Goal: Understand process/instructions

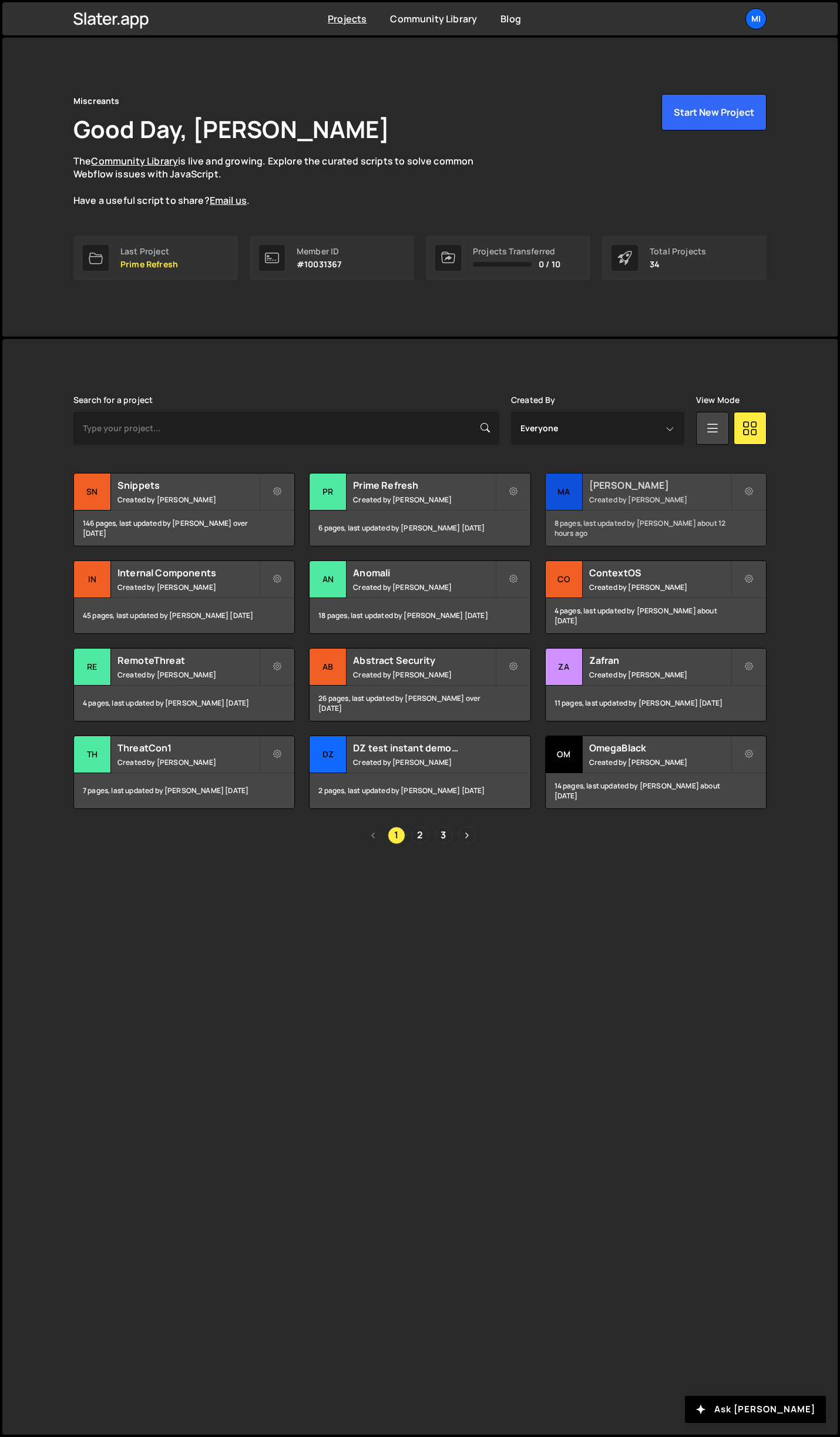
click at [621, 492] on div "Mallory Created by Jarek Kowalczyk" at bounding box center [656, 492] width 220 height 36
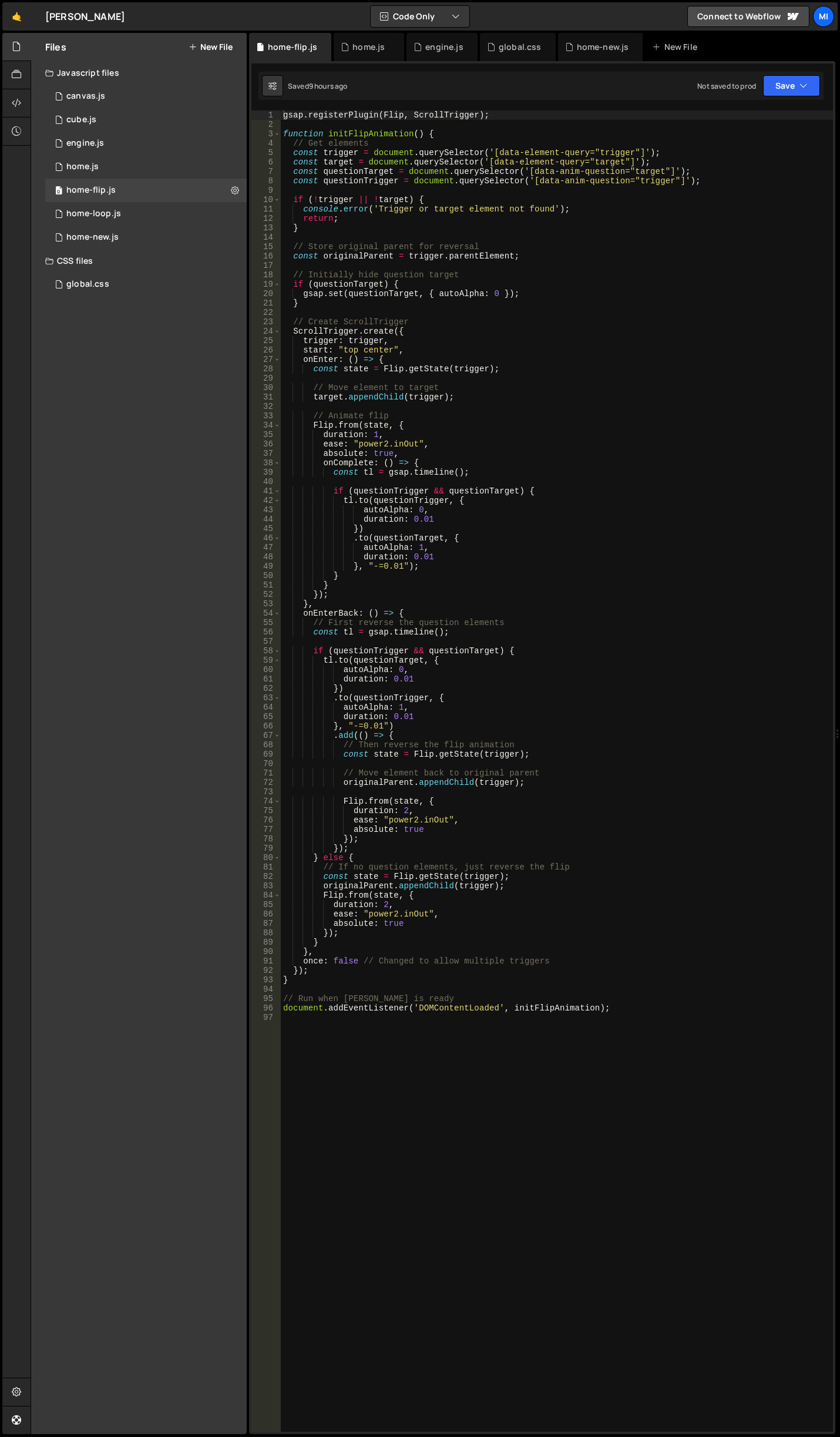
click at [379, 435] on div "gsap . registerPlugin ( Flip , ScrollTrigger ) ; function initFlipAnimation ( )…" at bounding box center [557, 780] width 552 height 1340
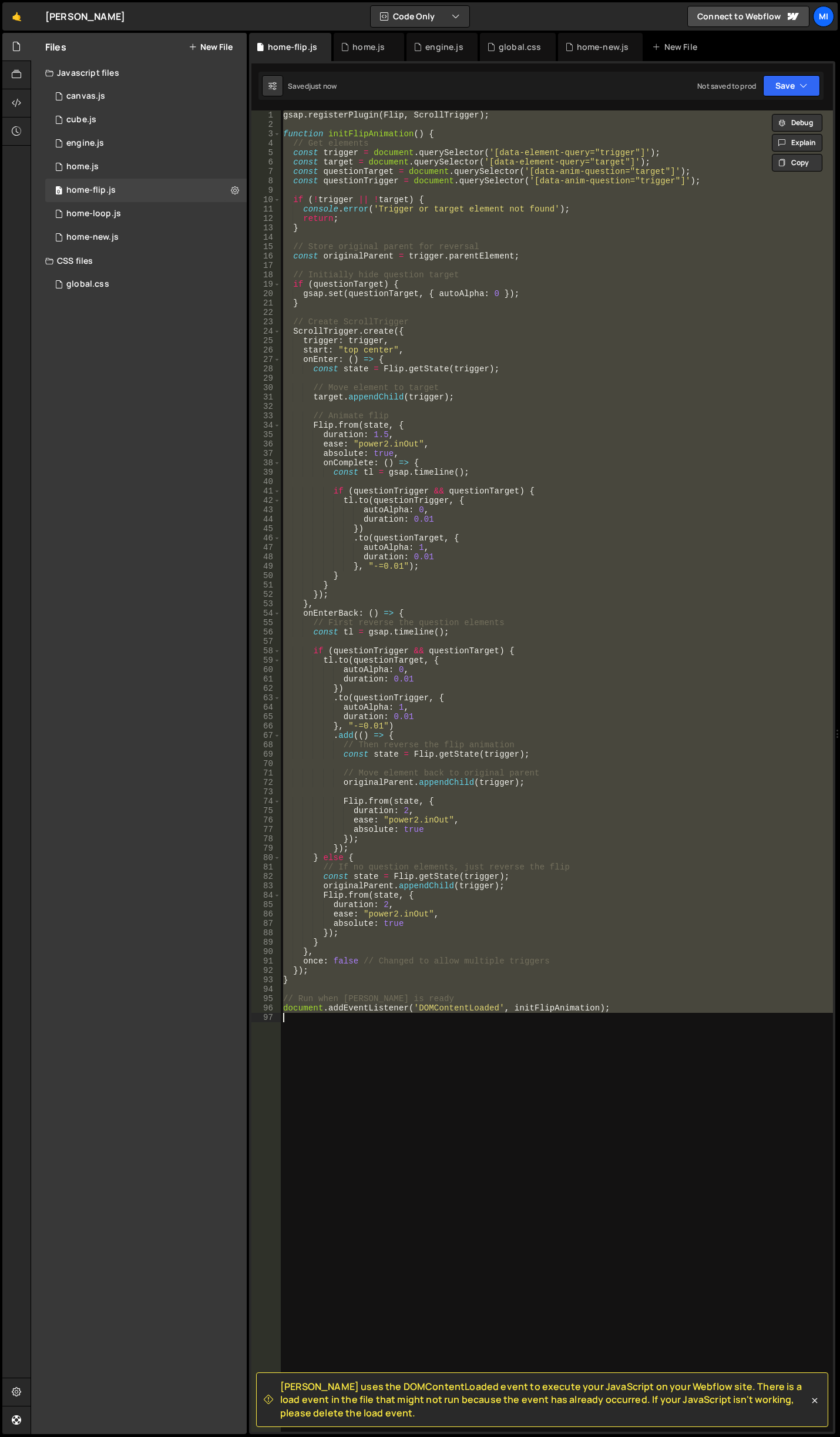
click at [551, 228] on div "gsap . registerPlugin ( Flip , ScrollTrigger ) ; function initFlipAnimation ( )…" at bounding box center [557, 771] width 552 height 1321
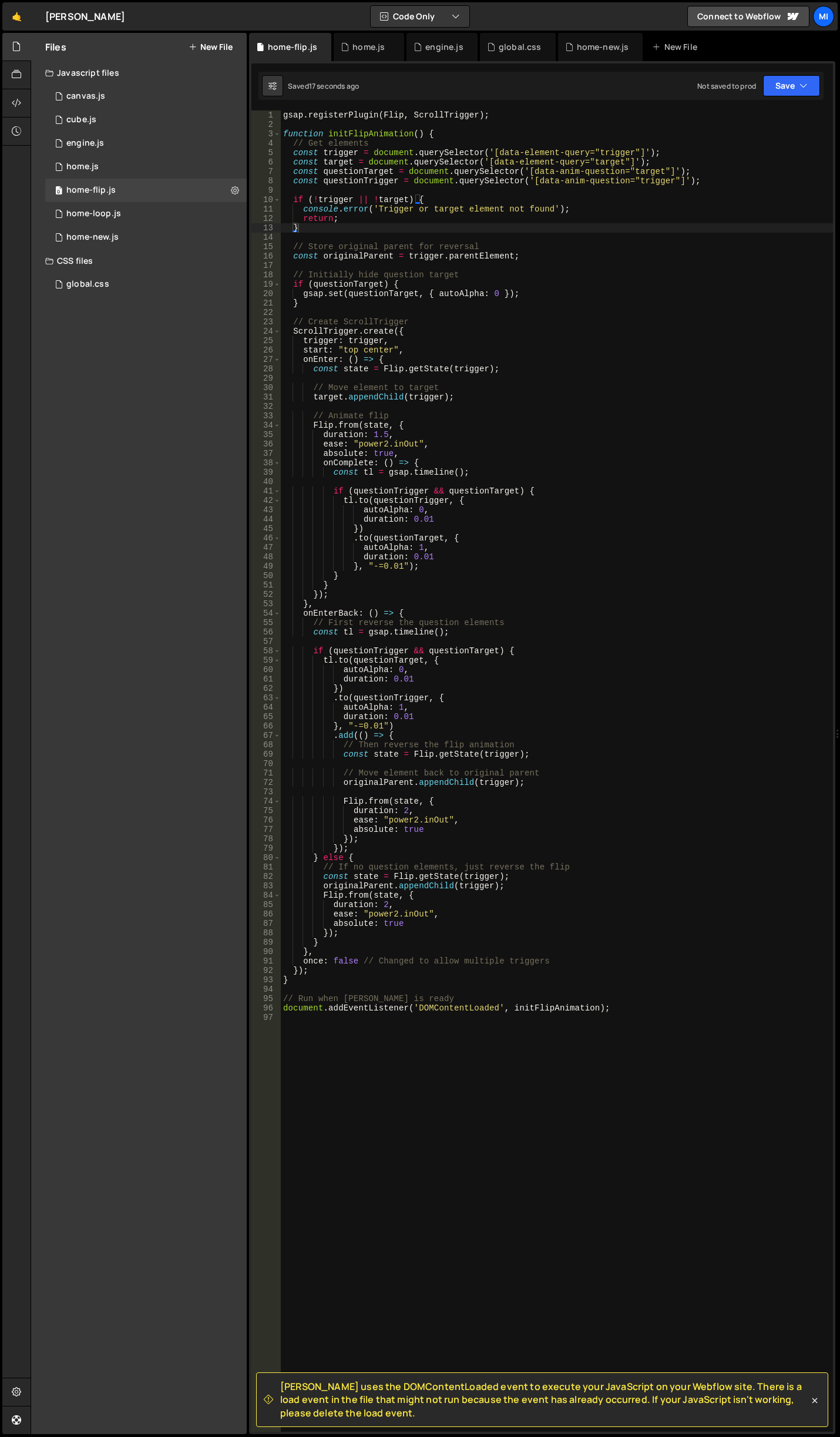
click at [457, 494] on div "gsap . registerPlugin ( Flip , ScrollTrigger ) ; function initFlipAnimation ( )…" at bounding box center [557, 780] width 552 height 1340
click at [475, 487] on div "gsap . registerPlugin ( Flip , ScrollTrigger ) ; function initFlipAnimation ( )…" at bounding box center [557, 780] width 552 height 1340
click at [351, 347] on div "gsap . registerPlugin ( Flip , ScrollTrigger ) ; function initFlipAnimation ( )…" at bounding box center [557, 780] width 552 height 1340
drag, startPoint x: 361, startPoint y: 347, endPoint x: 394, endPoint y: 347, distance: 33.0
click at [394, 347] on div "gsap . registerPlugin ( Flip , ScrollTrigger ) ; function initFlipAnimation ( )…" at bounding box center [557, 780] width 552 height 1340
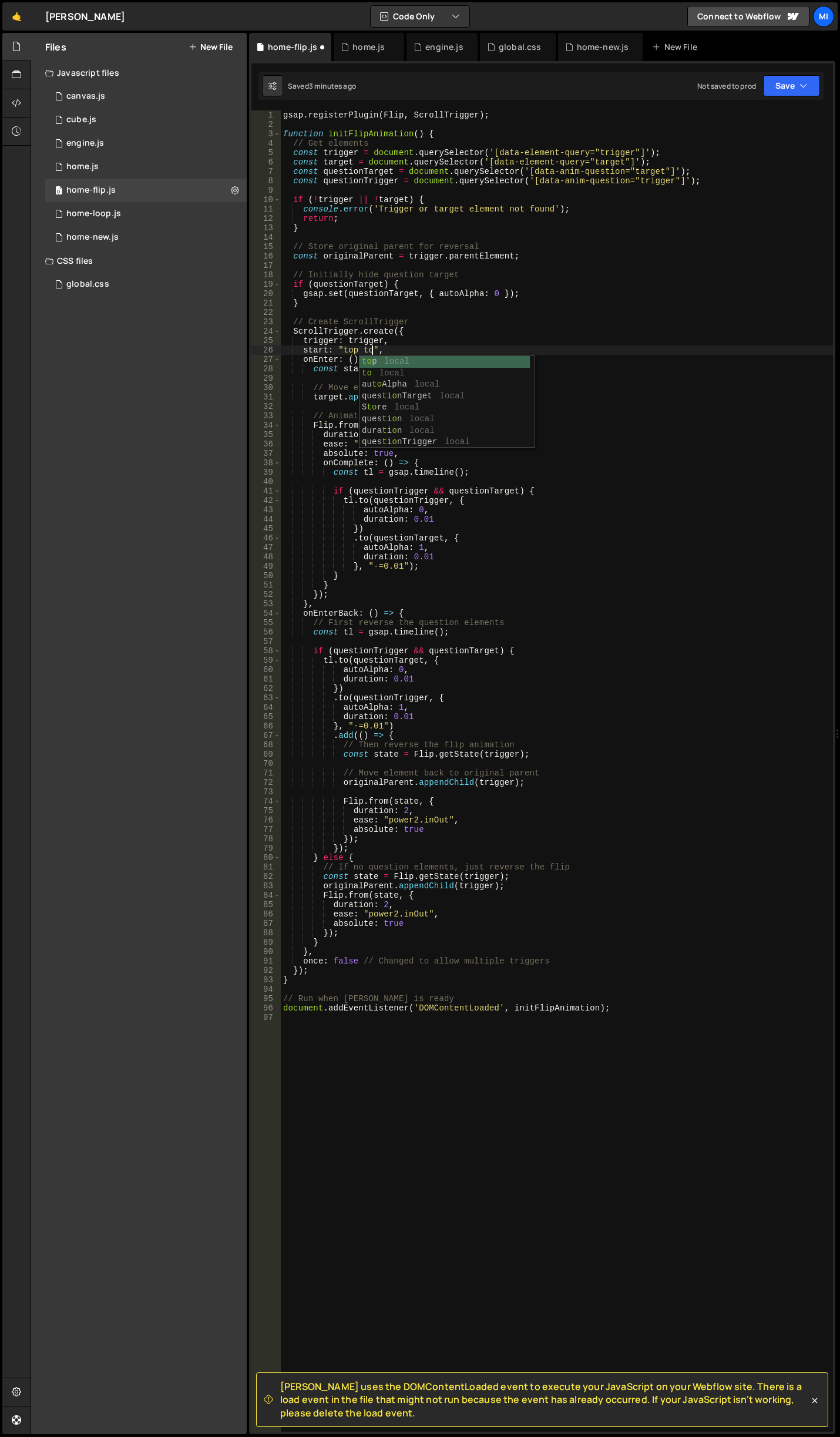
scroll to position [0, 7]
drag, startPoint x: 364, startPoint y: 349, endPoint x: 421, endPoint y: 318, distance: 64.9
click at [364, 349] on div "gsap . registerPlugin ( Flip , ScrollTrigger ) ; function initFlipAnimation ( )…" at bounding box center [557, 780] width 552 height 1340
type textarea "start: "top 30%","
